Goal: Transaction & Acquisition: Obtain resource

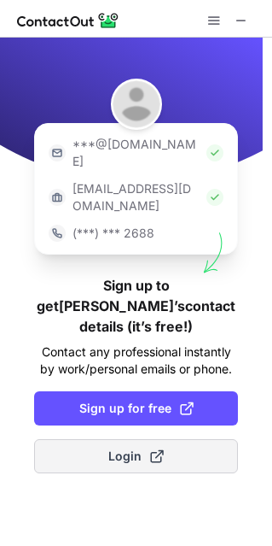
click at [145, 448] on span "Login" at bounding box center [136, 456] width 56 height 17
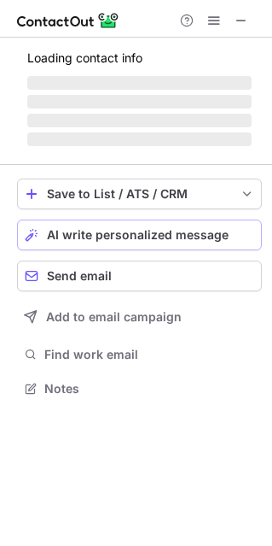
scroll to position [383, 272]
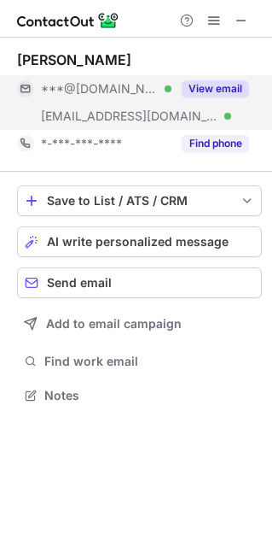
click at [214, 86] on button "View email" at bounding box center [215, 88] width 67 height 17
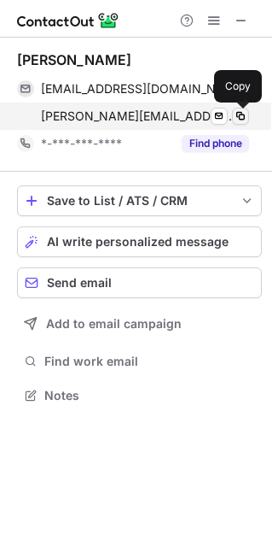
click at [235, 115] on span at bounding box center [241, 116] width 14 height 14
click at [242, 120] on span at bounding box center [241, 116] width 14 height 14
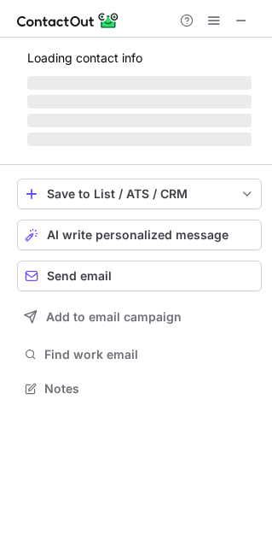
scroll to position [383, 272]
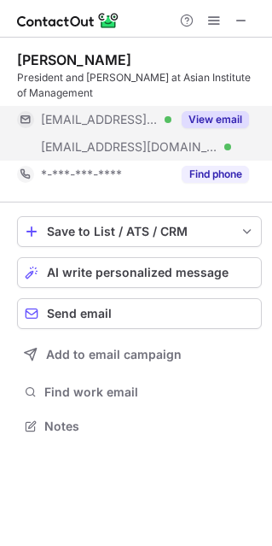
scroll to position [413, 272]
click at [194, 120] on button "View email" at bounding box center [215, 119] width 67 height 17
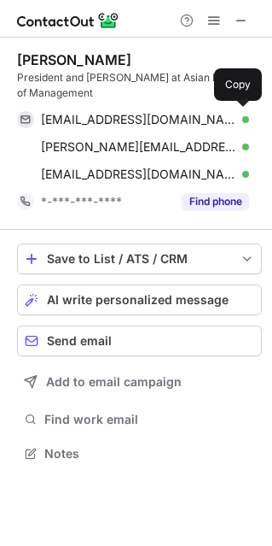
scroll to position [441, 272]
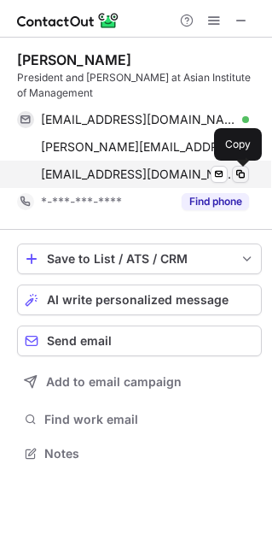
click at [238, 171] on span at bounding box center [241, 174] width 14 height 14
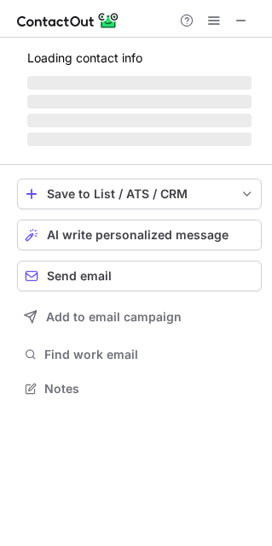
scroll to position [9, 9]
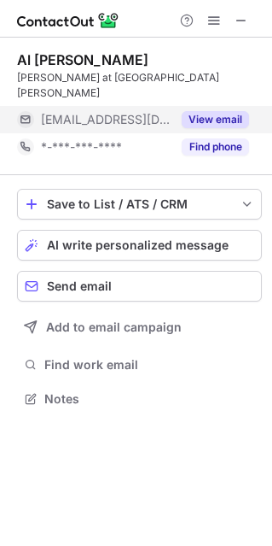
click at [199, 111] on button "View email" at bounding box center [215, 119] width 67 height 17
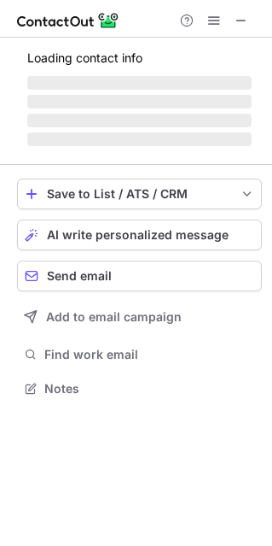
scroll to position [413, 272]
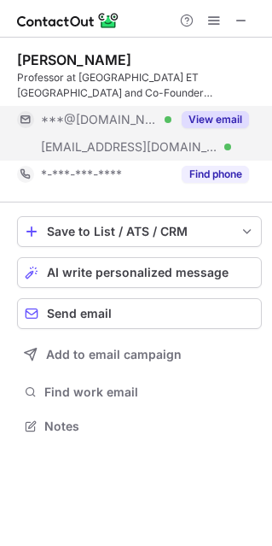
click at [205, 118] on button "View email" at bounding box center [215, 119] width 67 height 17
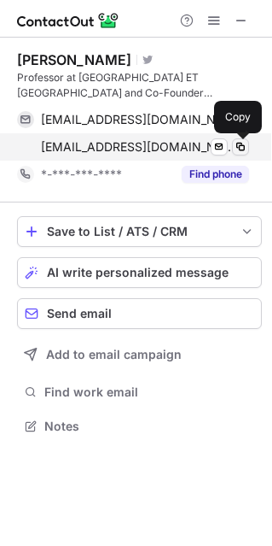
click at [238, 145] on span at bounding box center [241, 147] width 14 height 14
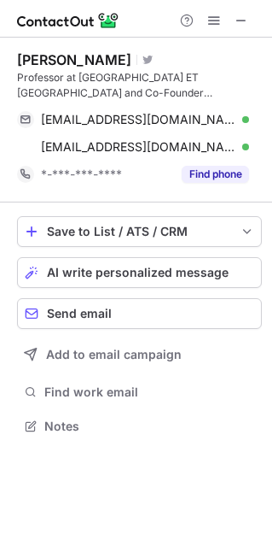
scroll to position [413, 272]
